Goal: Check status: Check status

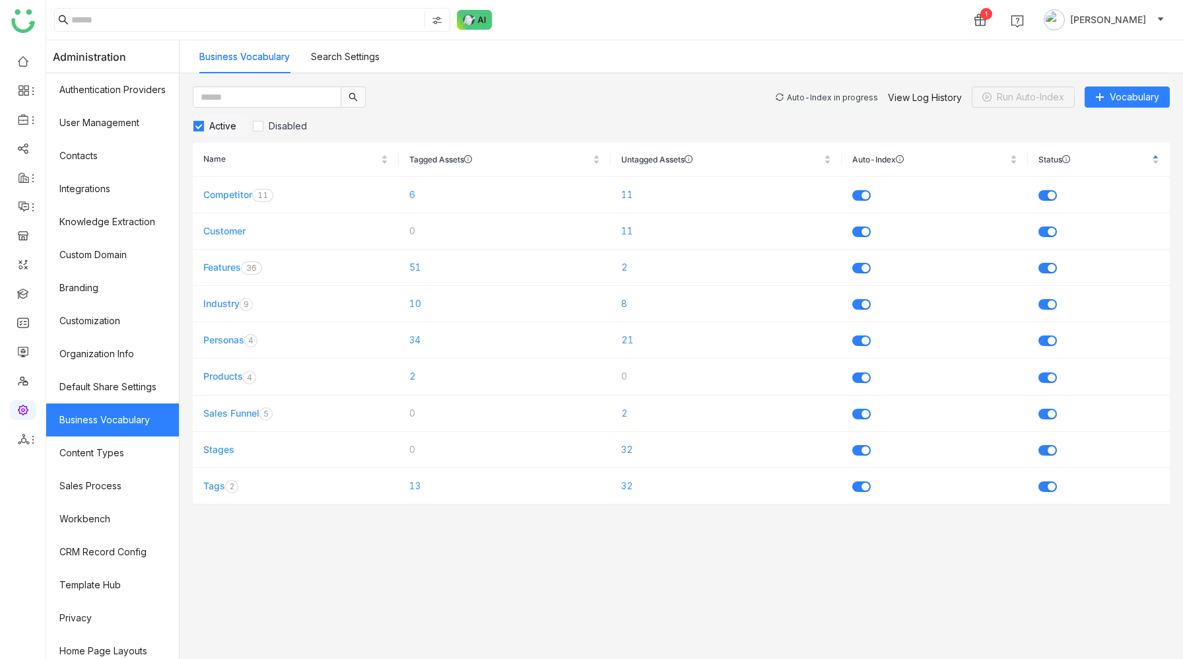
click at [826, 96] on div "Auto-Index in progress" at bounding box center [832, 97] width 91 height 10
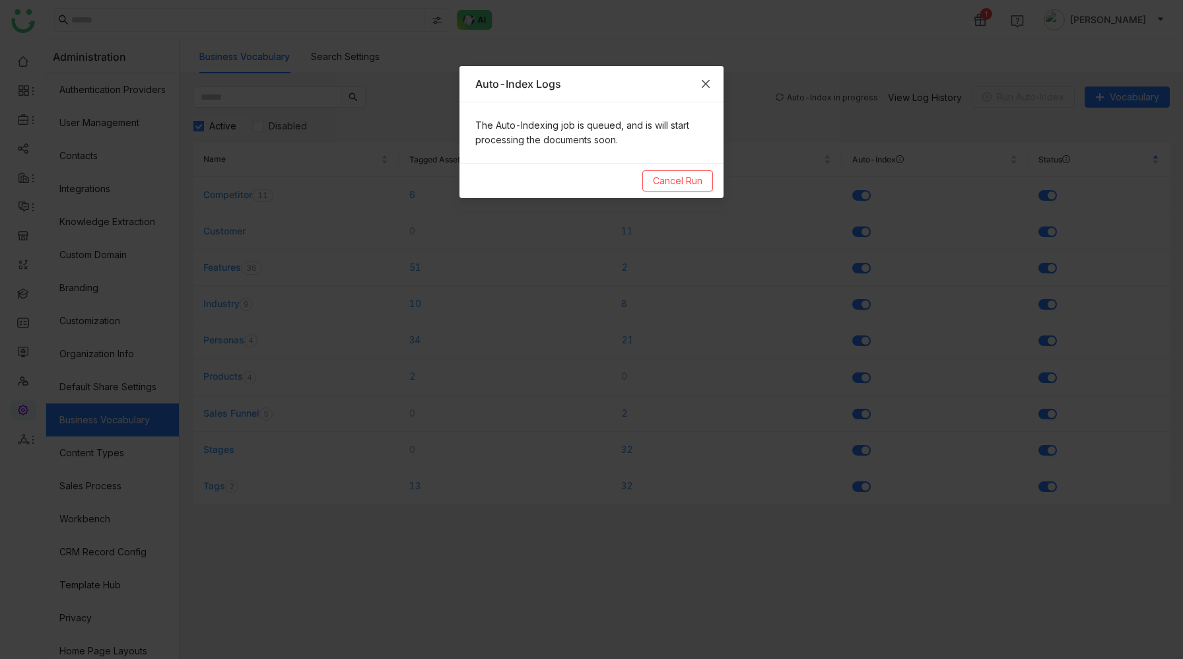
click at [704, 85] on icon "Close" at bounding box center [705, 84] width 11 height 11
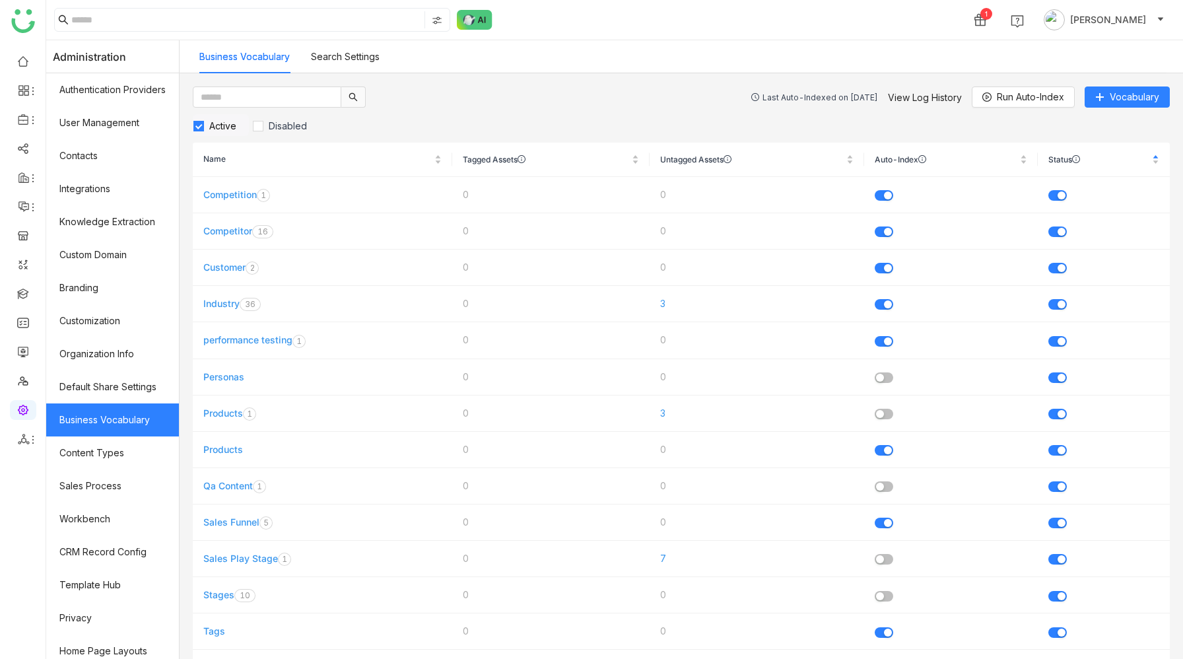
click at [833, 95] on div "Last Auto-Indexed on Aug 14, 2025" at bounding box center [821, 97] width 116 height 10
click at [923, 100] on link "View Log History" at bounding box center [925, 97] width 74 height 11
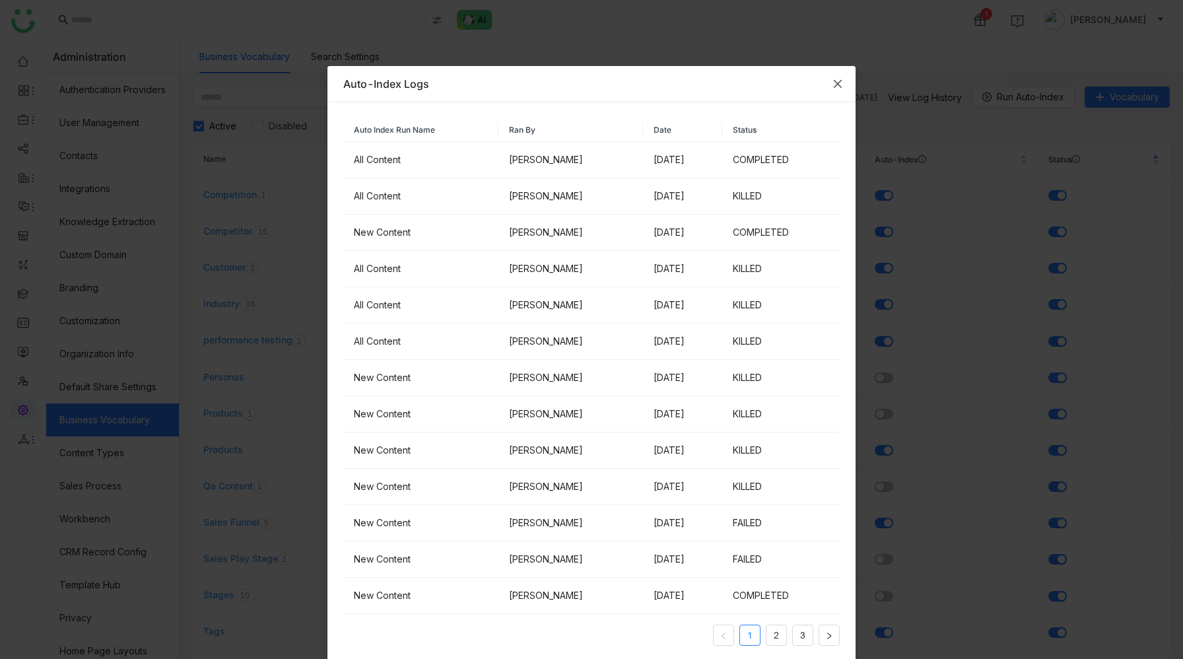
click at [839, 79] on icon "Close" at bounding box center [838, 84] width 11 height 11
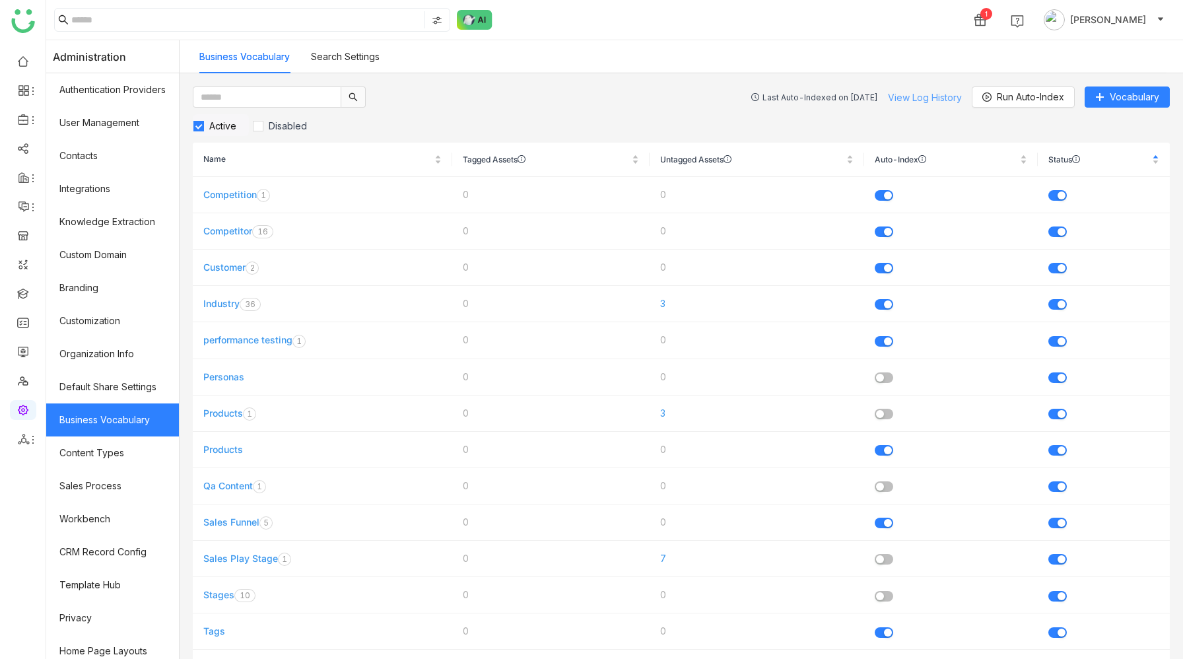
click at [919, 92] on link "View Log History" at bounding box center [925, 97] width 74 height 11
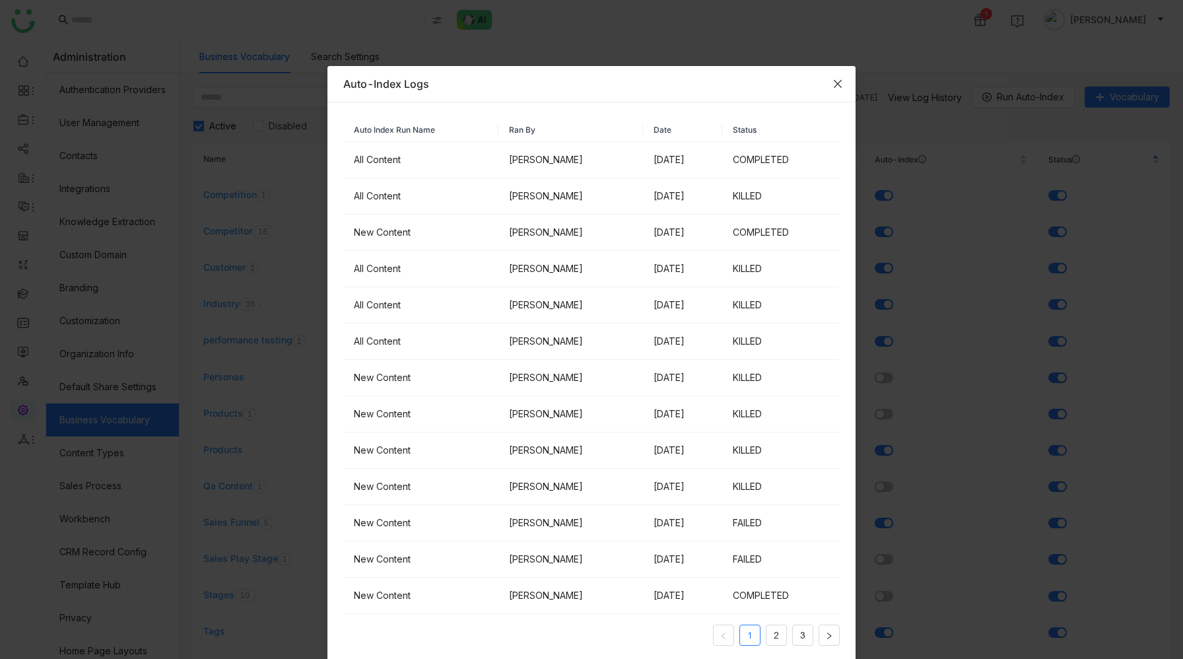
click at [838, 85] on icon "Close" at bounding box center [838, 84] width 8 height 8
